Goal: Find specific page/section: Find specific page/section

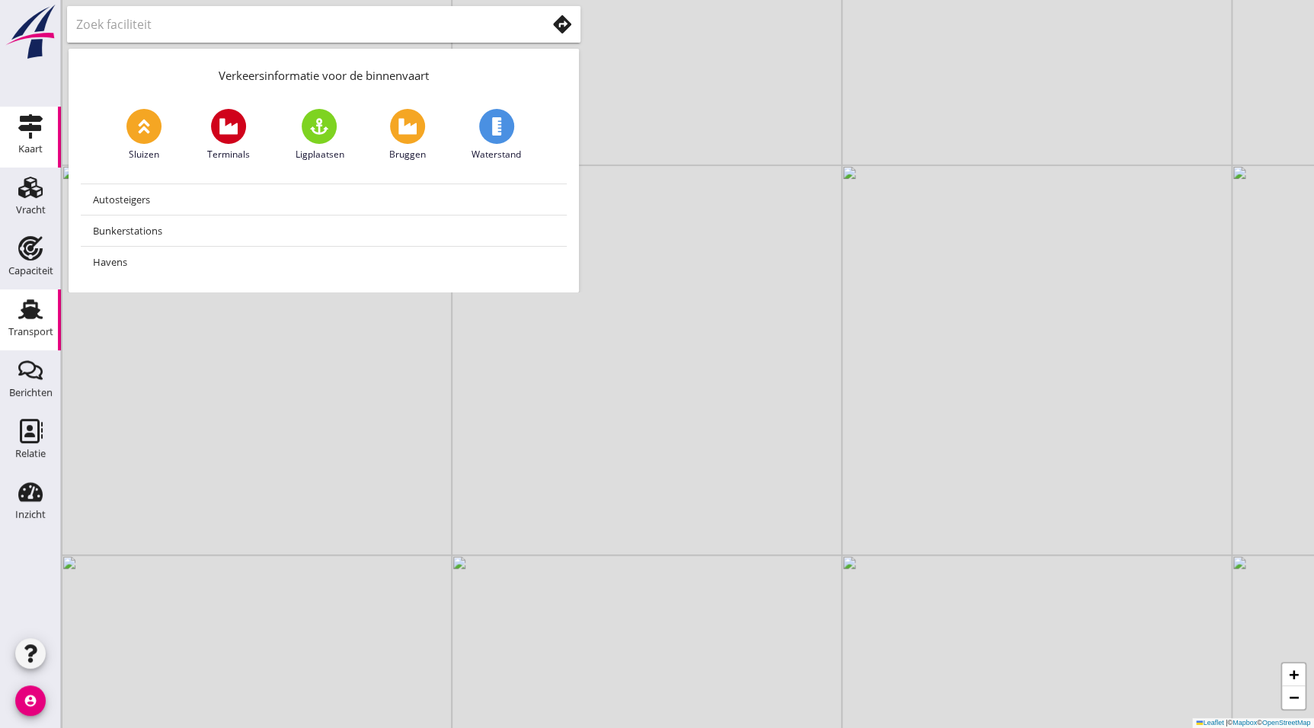
click at [40, 315] on icon "Transport" at bounding box center [30, 309] width 24 height 24
click at [22, 430] on icon "Relatie" at bounding box center [30, 431] width 24 height 24
click at [27, 430] on icon "Relatie" at bounding box center [30, 431] width 24 height 24
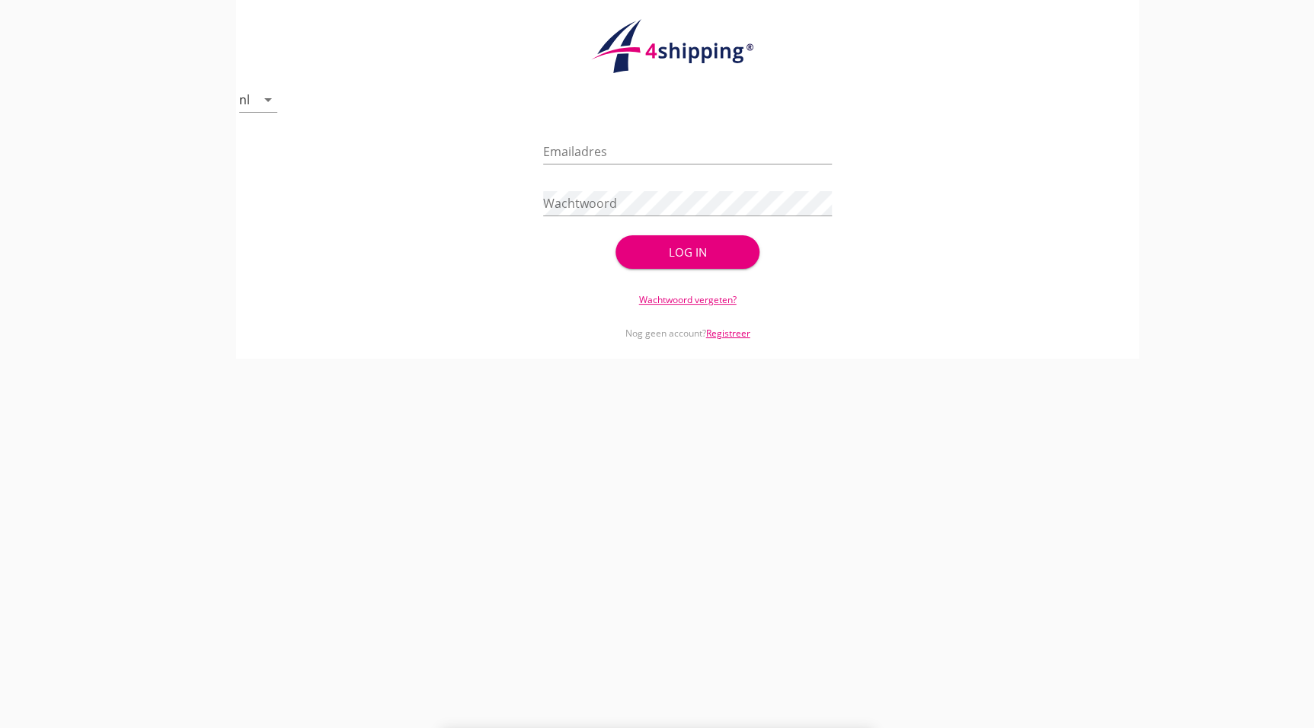
type input "[PERSON_NAME][EMAIL_ADDRESS][DOMAIN_NAME]"
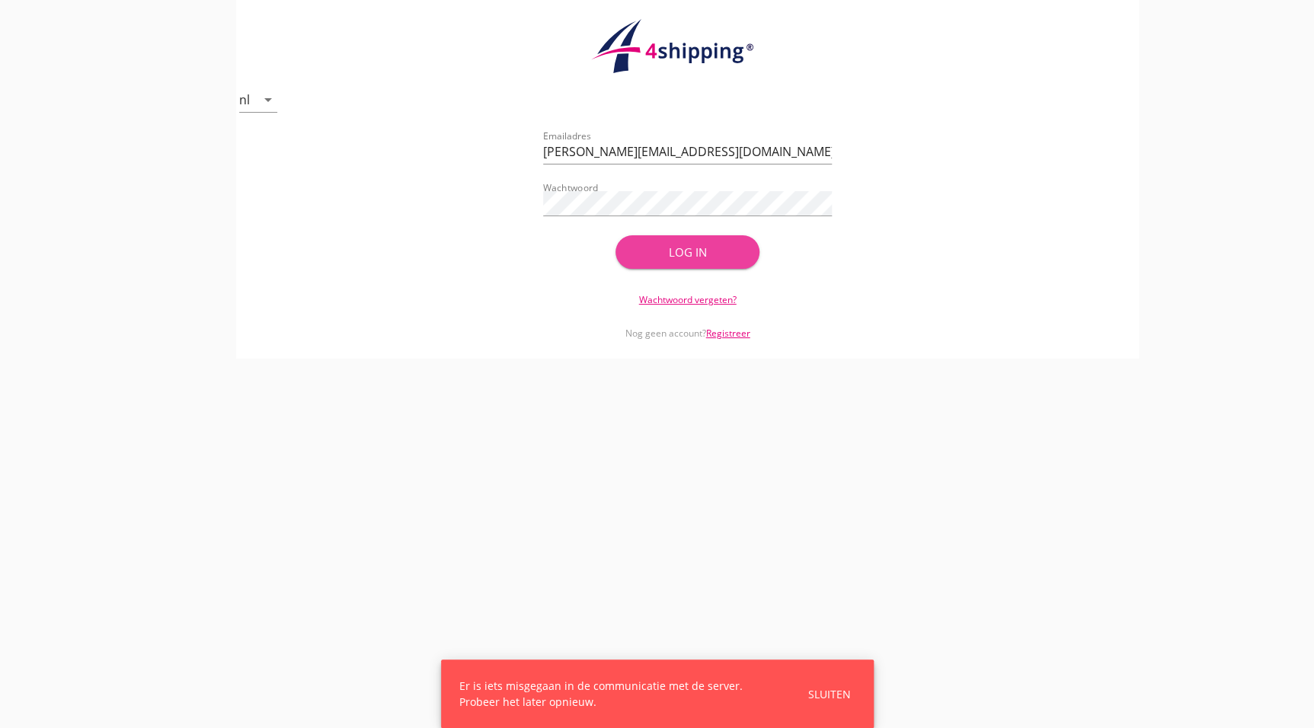
click at [685, 248] on div "Log in" at bounding box center [688, 253] width 96 height 18
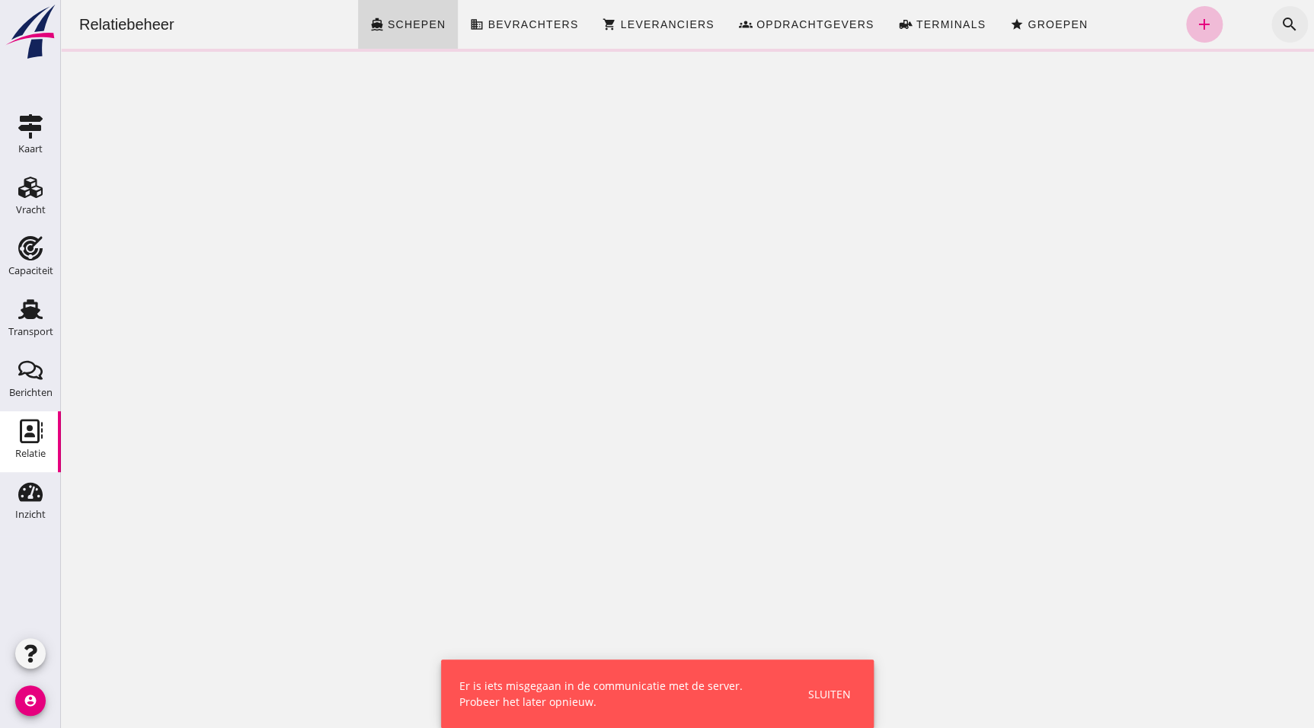
click at [1280, 21] on icon "search" at bounding box center [1289, 24] width 18 height 18
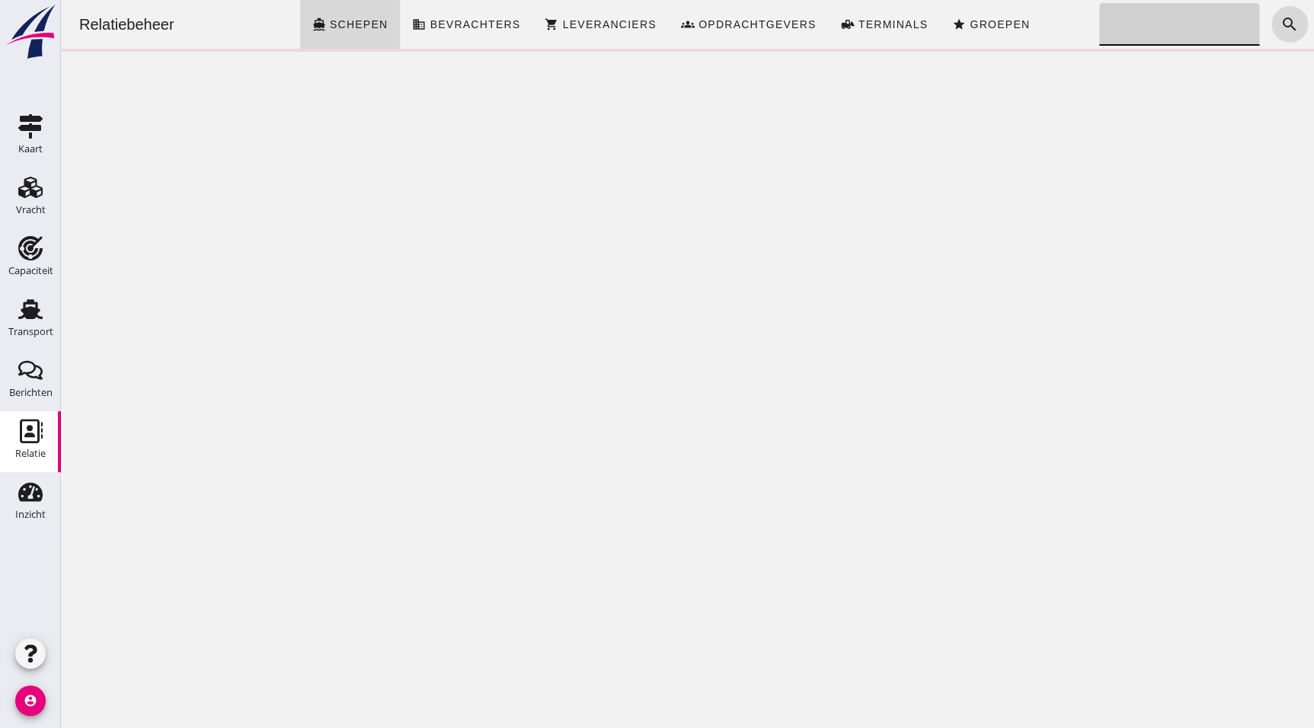
click at [1153, 22] on input "Zoeken..." at bounding box center [1175, 24] width 152 height 43
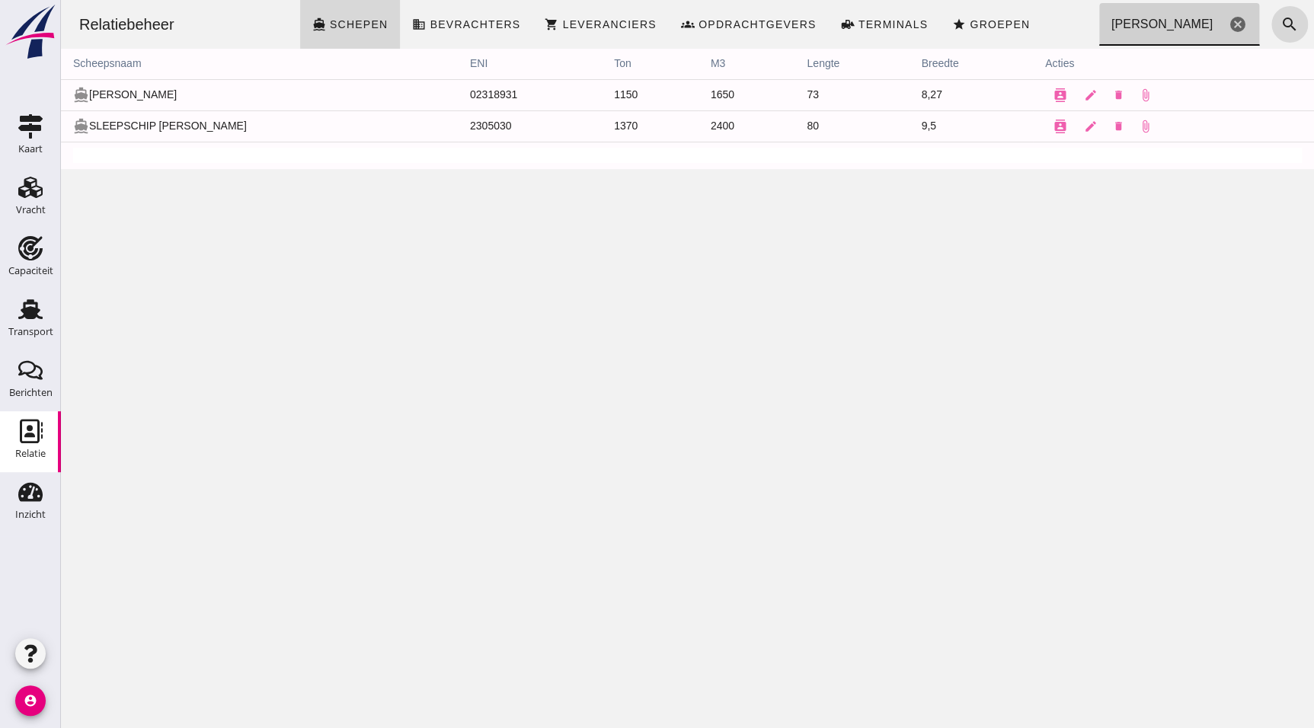
type input "[PERSON_NAME]"
drag, startPoint x: 902, startPoint y: 126, endPoint x: 866, endPoint y: 126, distance: 36.6
click at [866, 126] on tr "directions_boat SLEEPSCHIP [PERSON_NAME] 2305030 1370 2400 80 9,5 contacts edit…" at bounding box center [687, 125] width 1253 height 31
click at [765, 328] on div "Relatiebeheer directions_boat Schepen business Bevrachters shopping_cart Levera…" at bounding box center [687, 364] width 1253 height 728
click at [746, 180] on div "Relatiebeheer directions_boat Schepen business Bevrachters shopping_cart Levera…" at bounding box center [687, 364] width 1253 height 728
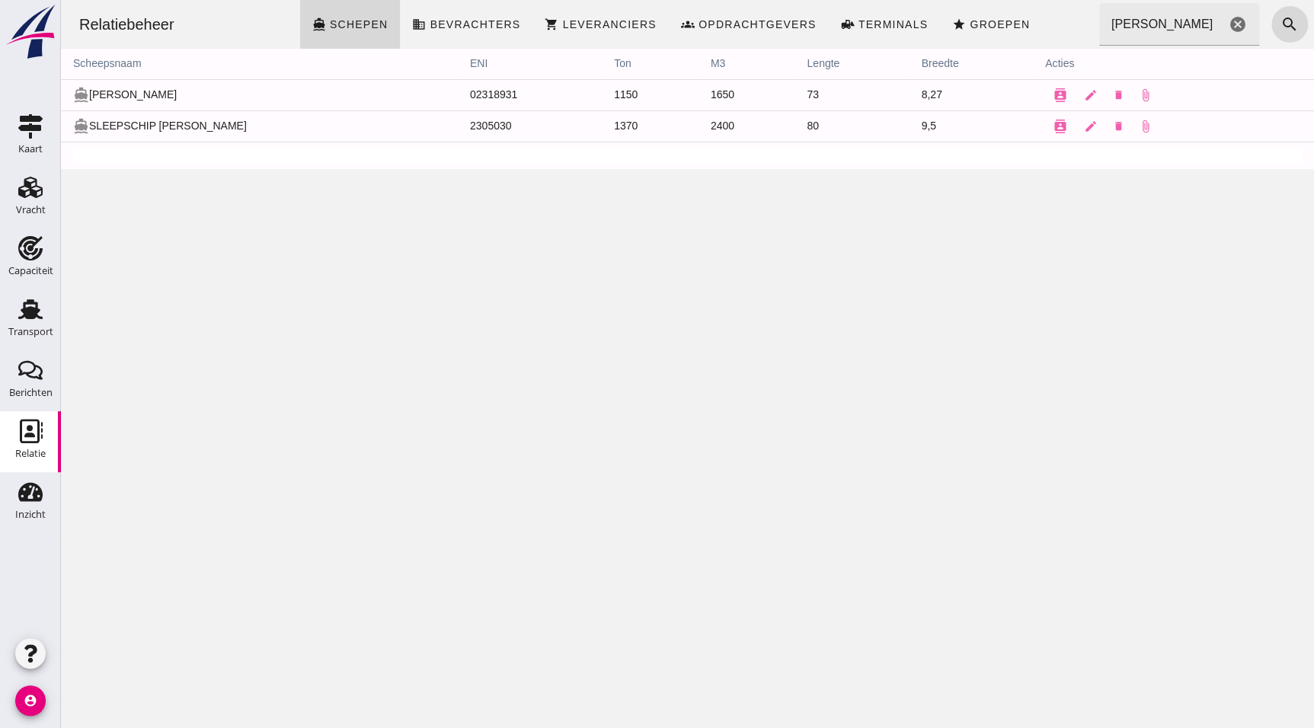
click at [870, 133] on td "80" at bounding box center [851, 125] width 114 height 31
click at [701, 126] on td "2400" at bounding box center [746, 125] width 97 height 31
click at [1053, 129] on icon "contacts" at bounding box center [1060, 127] width 14 height 14
